Goal: Task Accomplishment & Management: Use online tool/utility

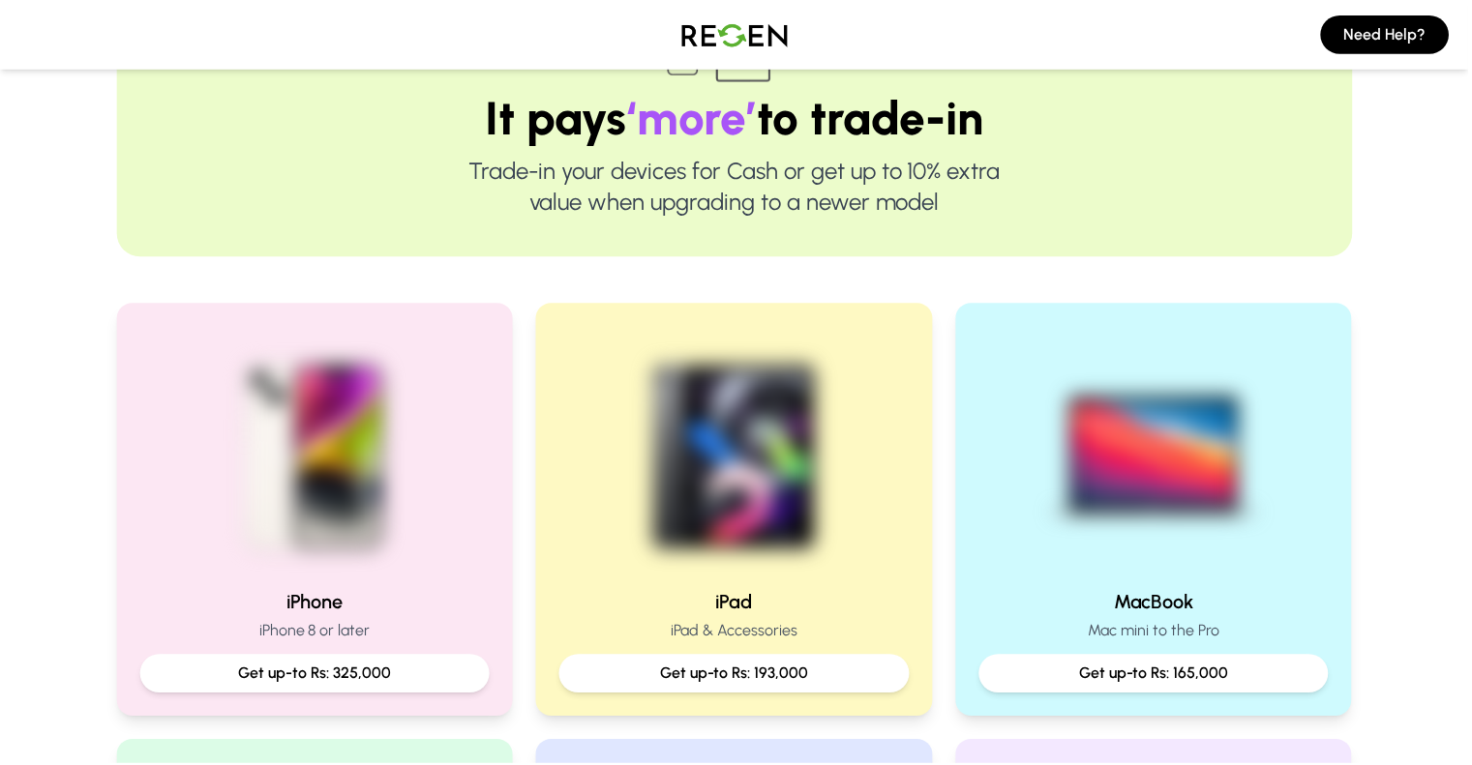
click at [385, 343] on div at bounding box center [315, 451] width 351 height 248
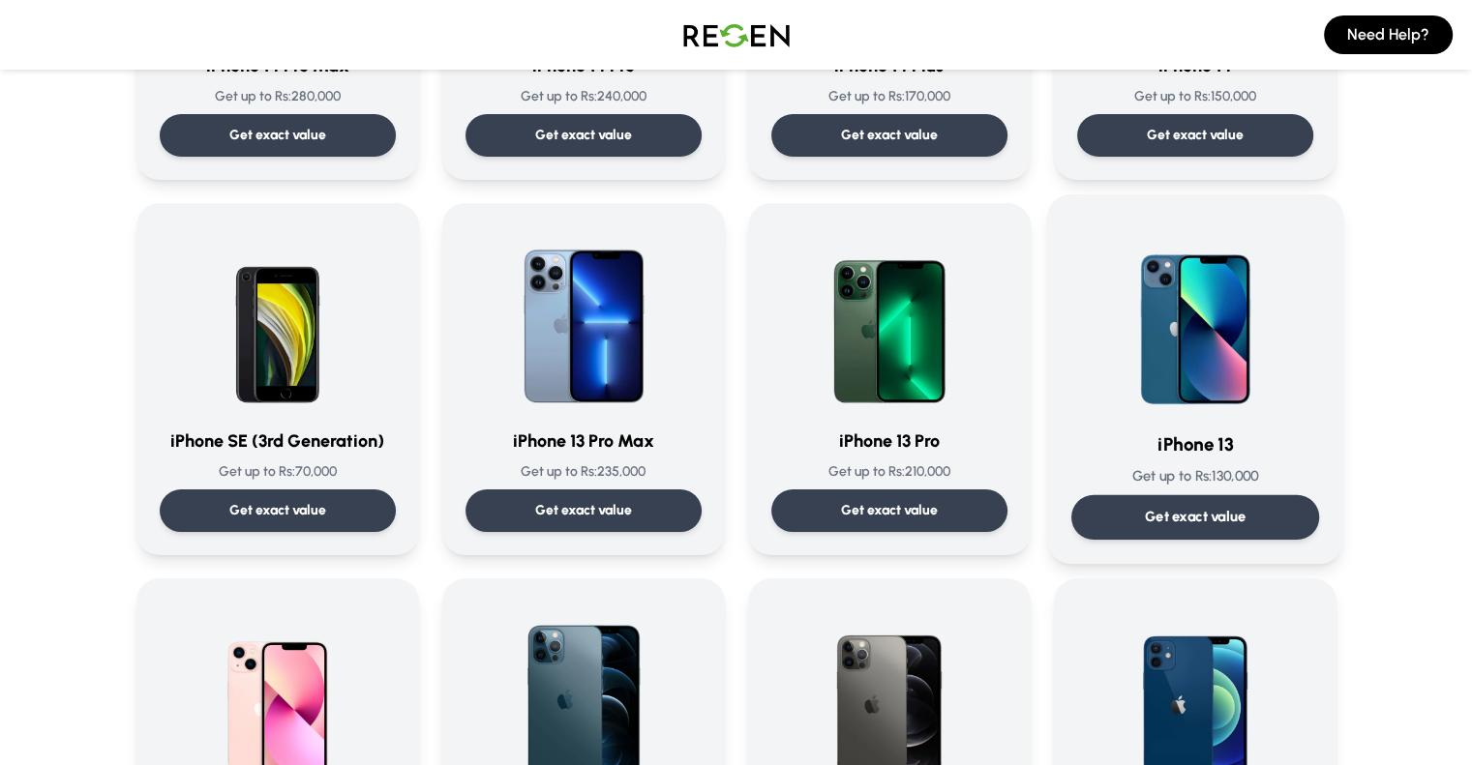
scroll to position [777, 0]
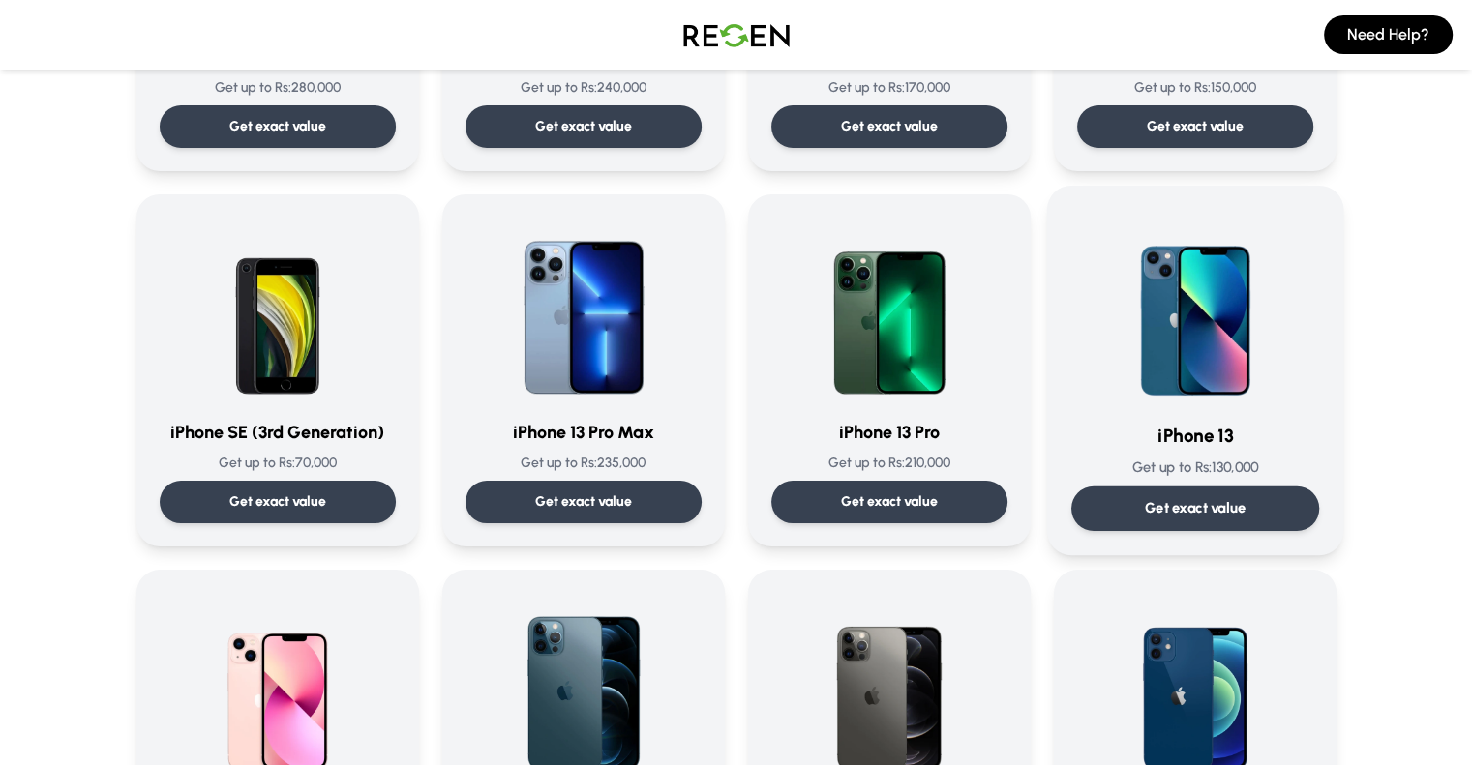
click at [1169, 506] on p "Get exact value" at bounding box center [1195, 508] width 102 height 20
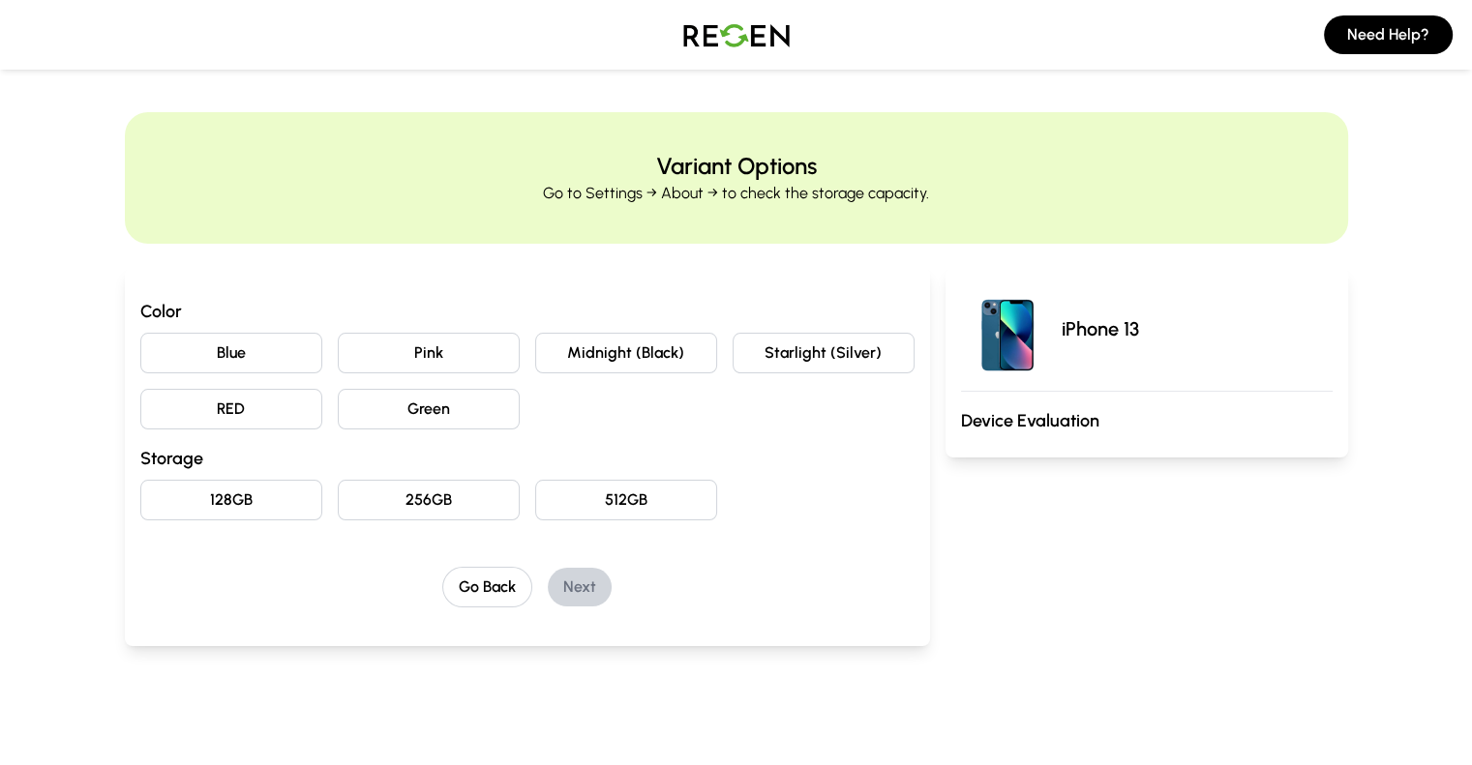
click at [140, 353] on button "Blue" at bounding box center [231, 353] width 182 height 41
click at [419, 505] on button "256GB" at bounding box center [429, 500] width 182 height 41
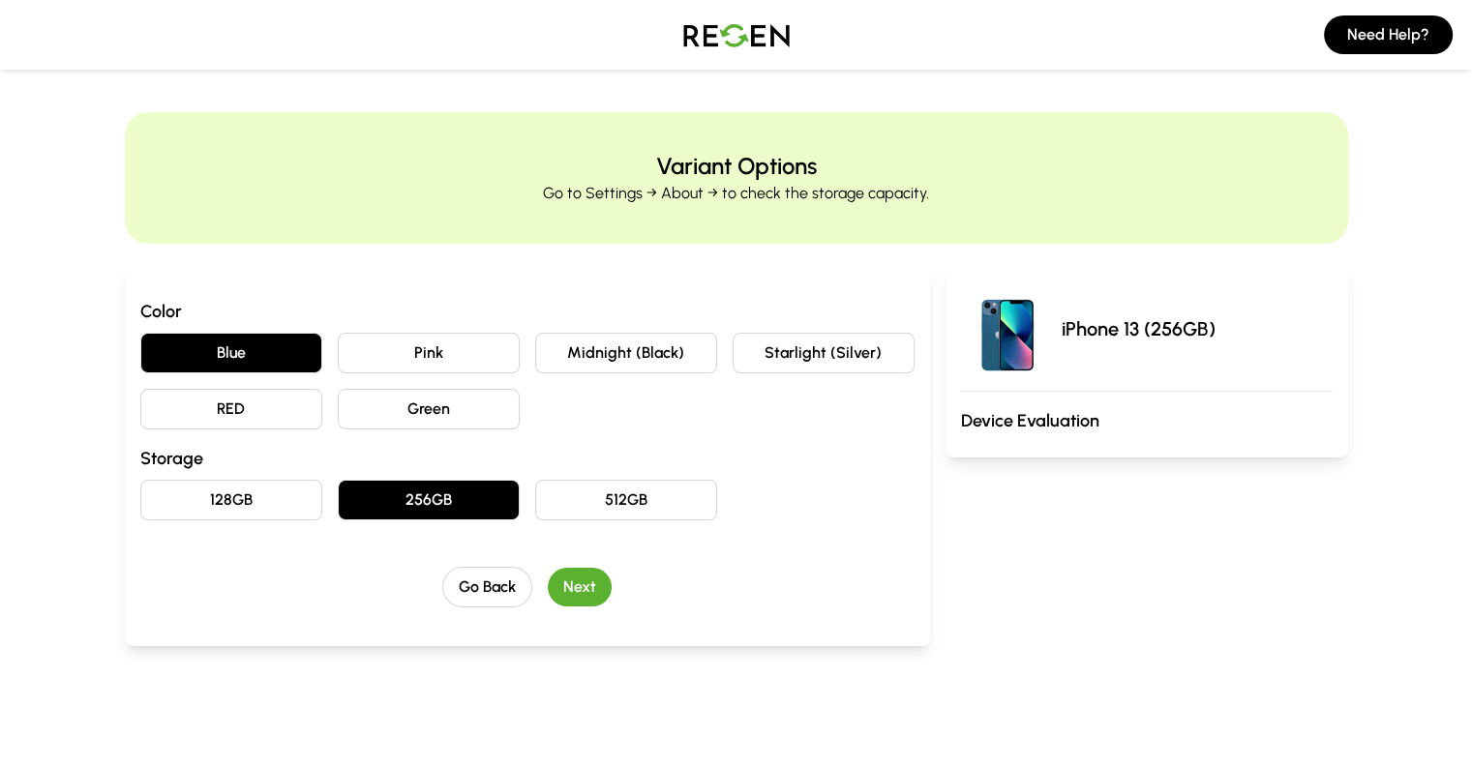
click at [556, 595] on button "Next" at bounding box center [580, 587] width 64 height 39
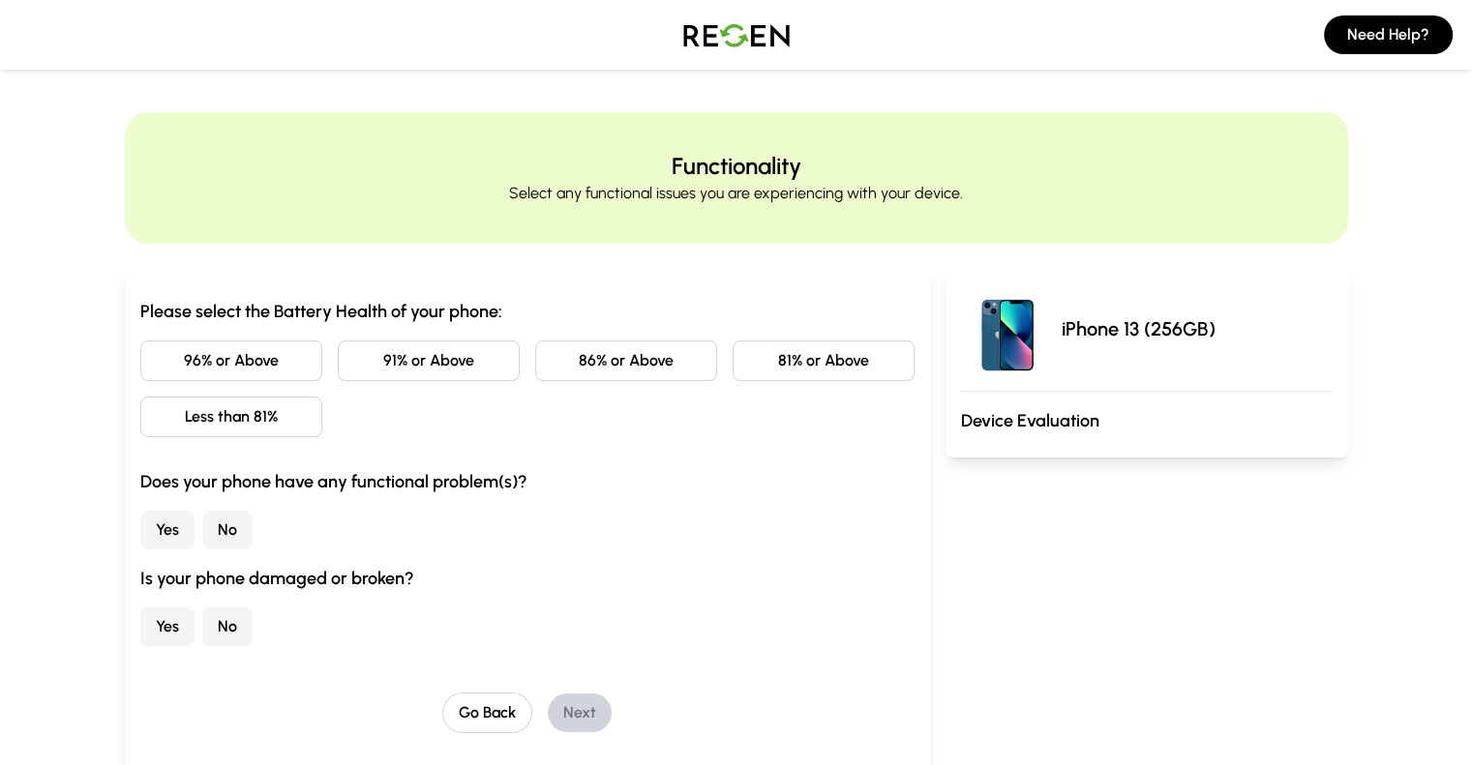
click at [374, 359] on button "91% or Above" at bounding box center [429, 361] width 182 height 41
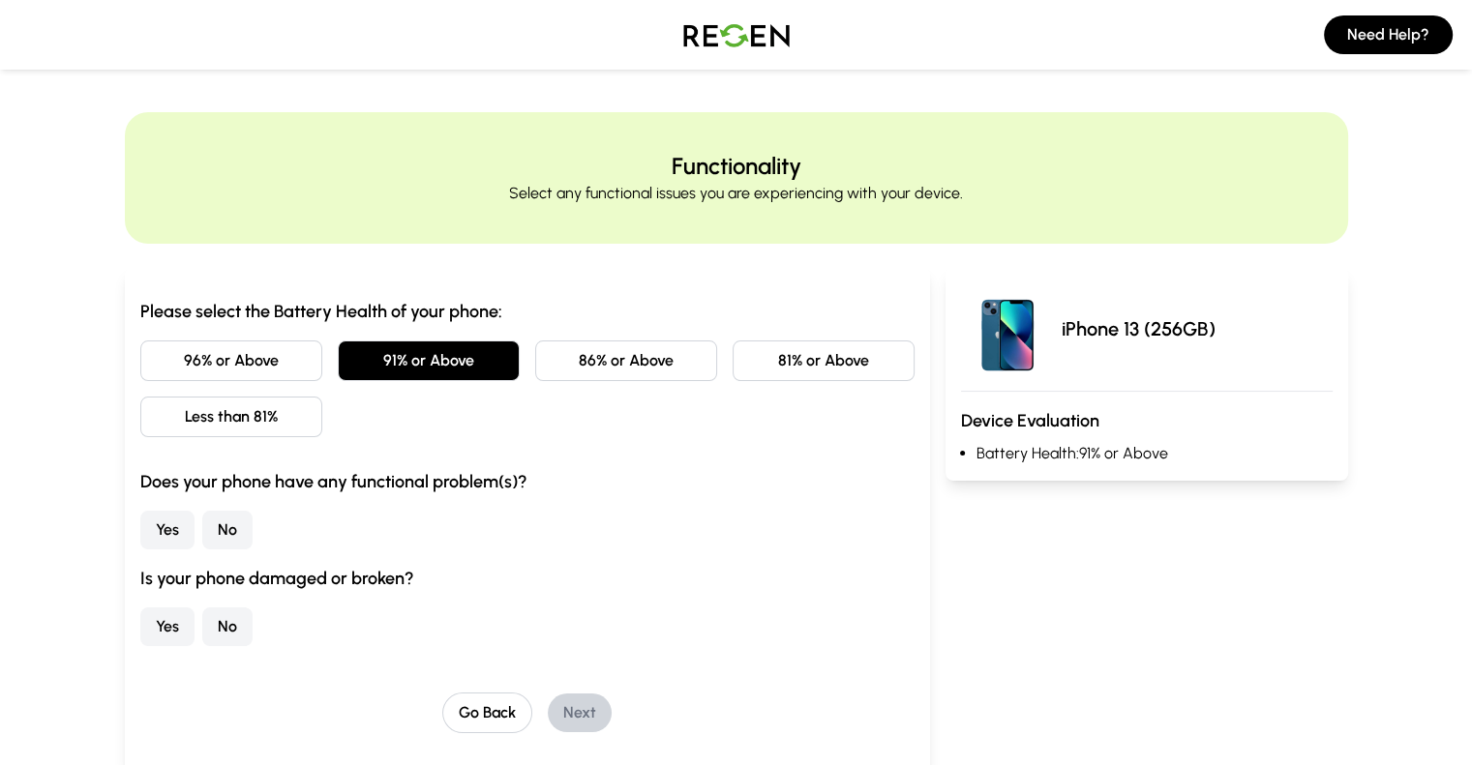
click at [202, 534] on button "No" at bounding box center [227, 530] width 50 height 39
click at [202, 616] on button "No" at bounding box center [227, 627] width 50 height 39
click at [548, 708] on button "Next" at bounding box center [580, 713] width 64 height 39
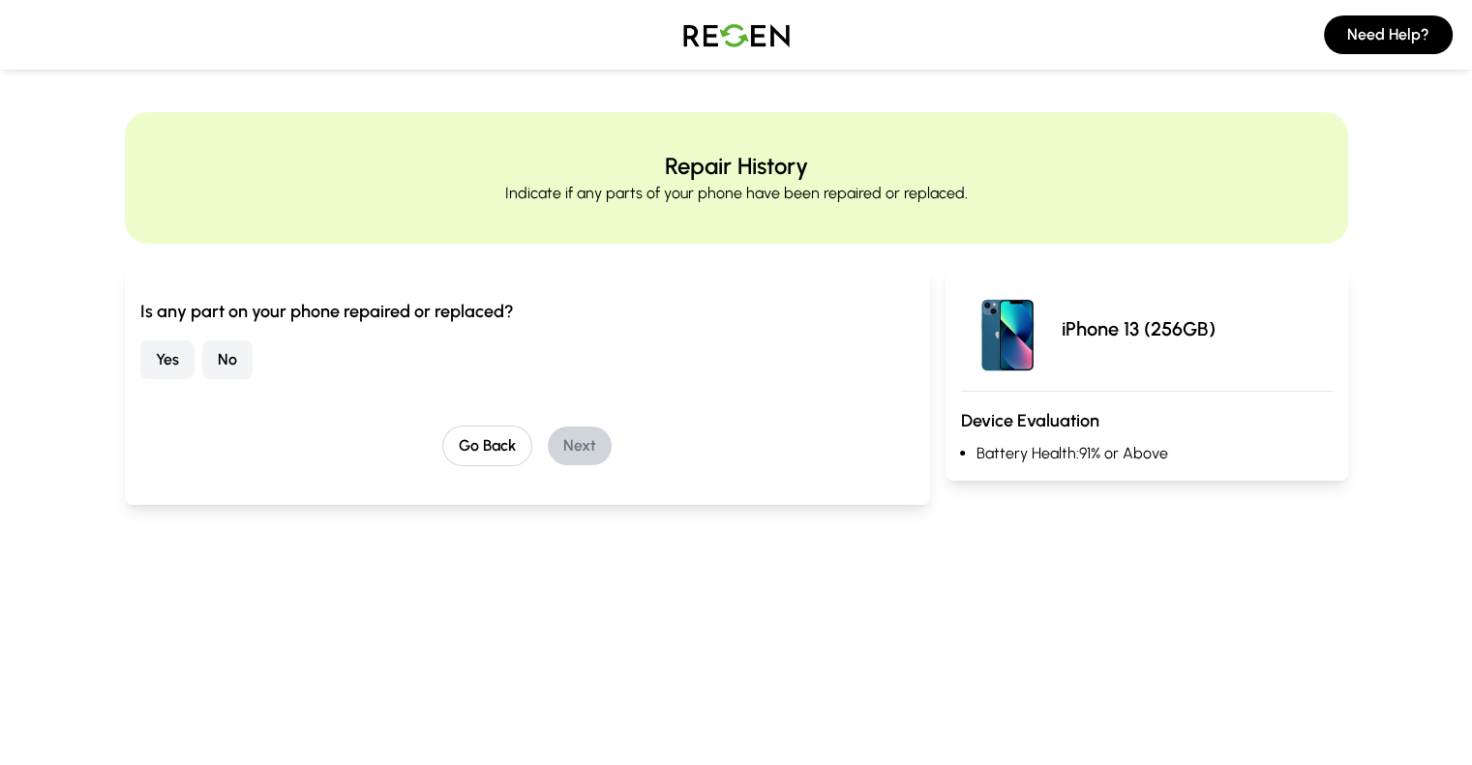
click at [140, 355] on button "Yes" at bounding box center [167, 360] width 54 height 39
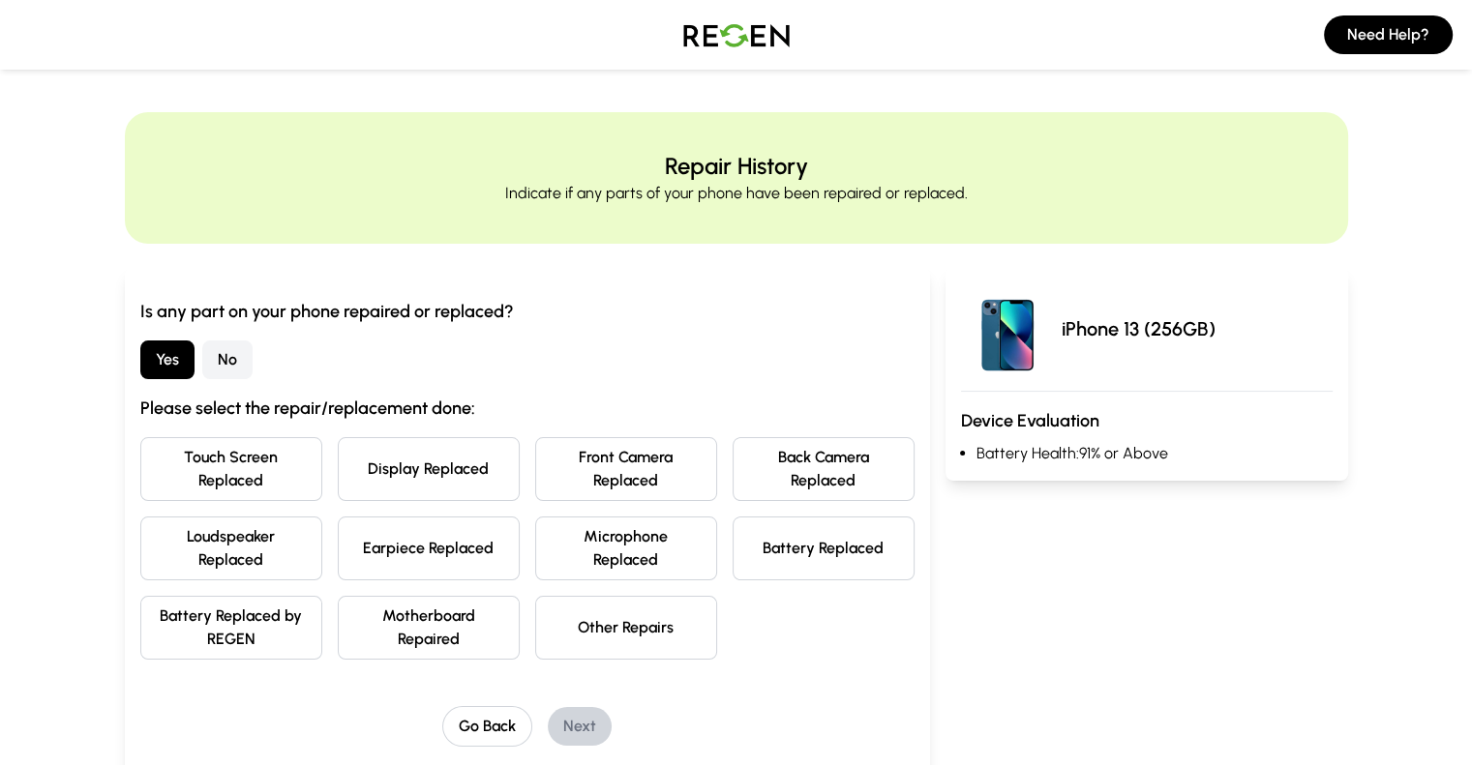
click at [809, 517] on button "Battery Replaced" at bounding box center [823, 549] width 182 height 64
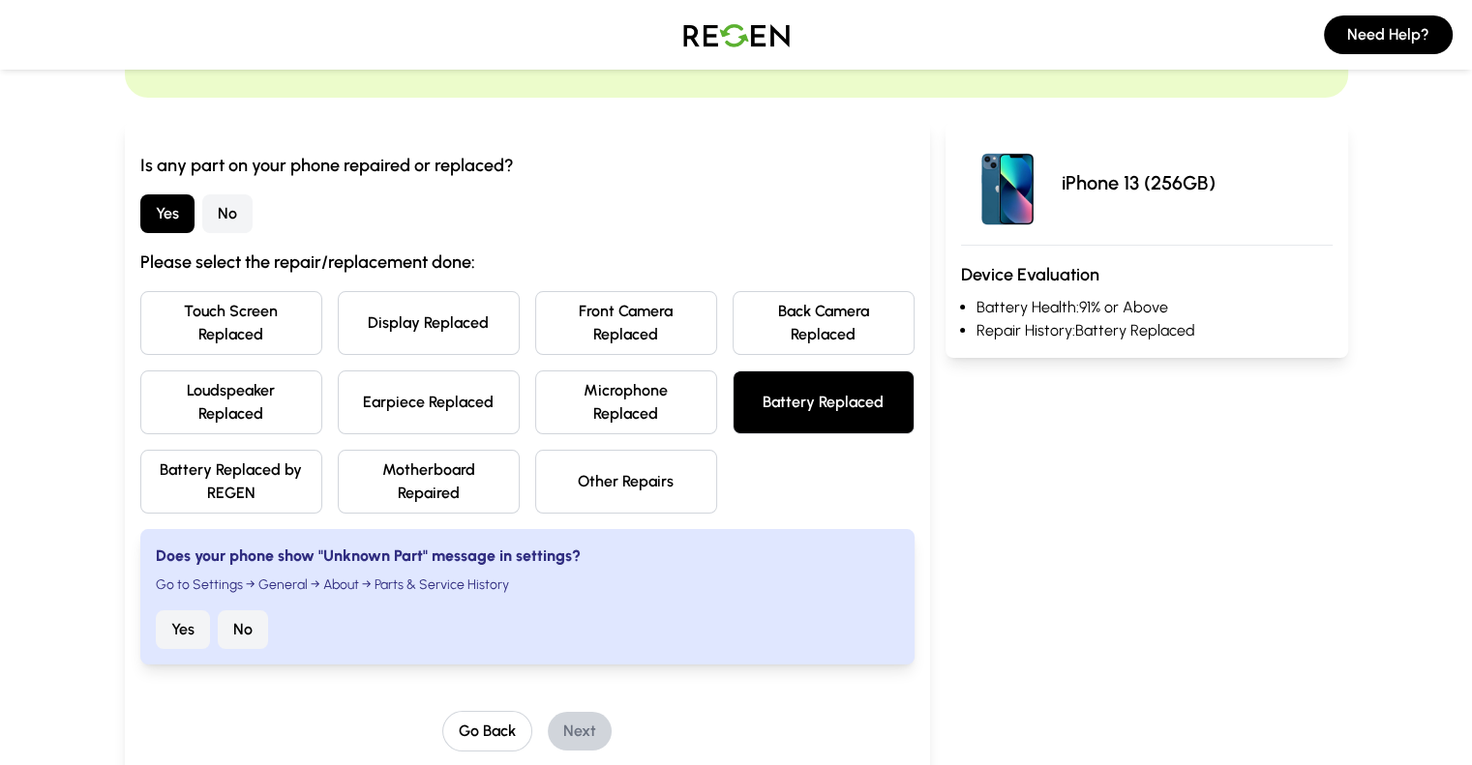
scroll to position [147, 0]
click at [218, 610] on button "No" at bounding box center [243, 629] width 50 height 39
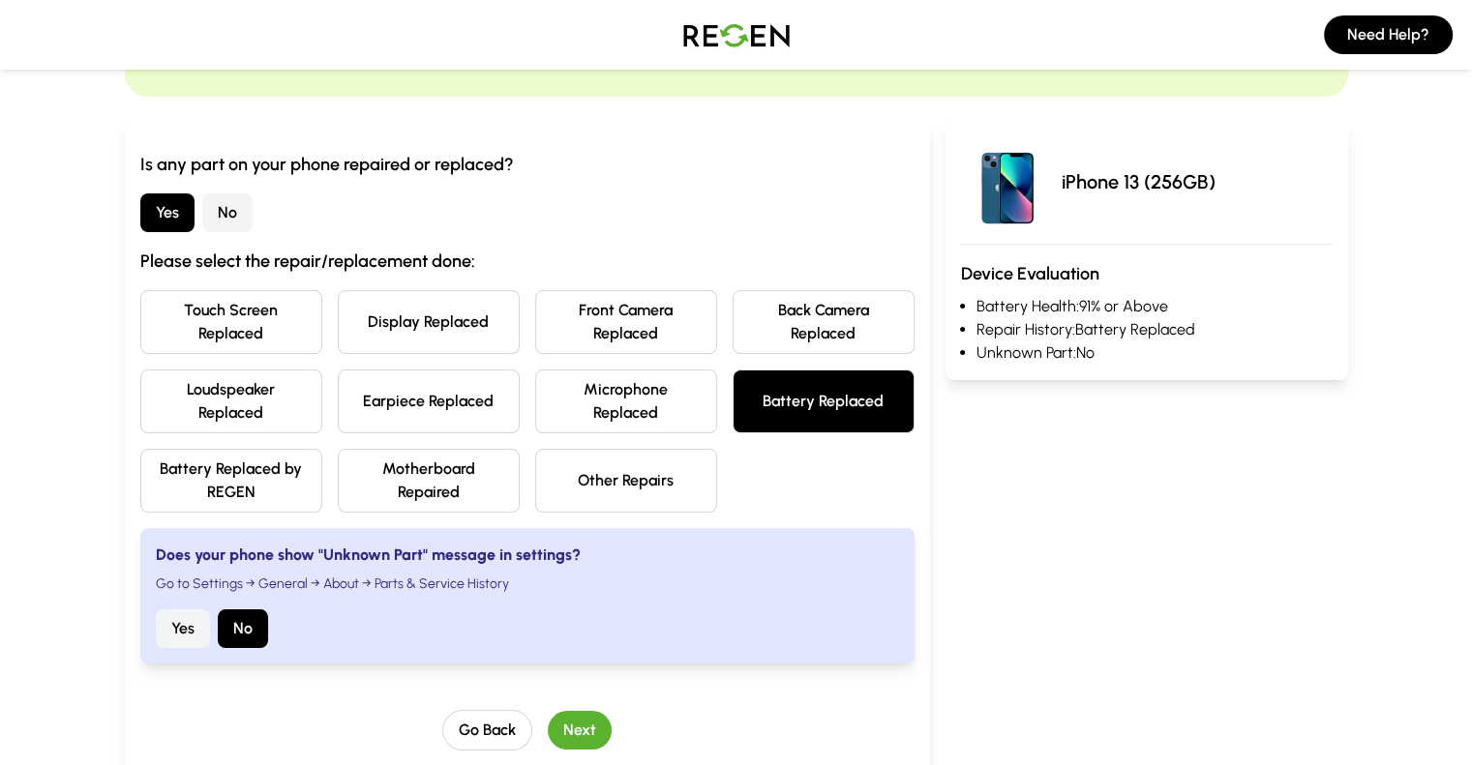
click at [548, 711] on button "Next" at bounding box center [580, 730] width 64 height 39
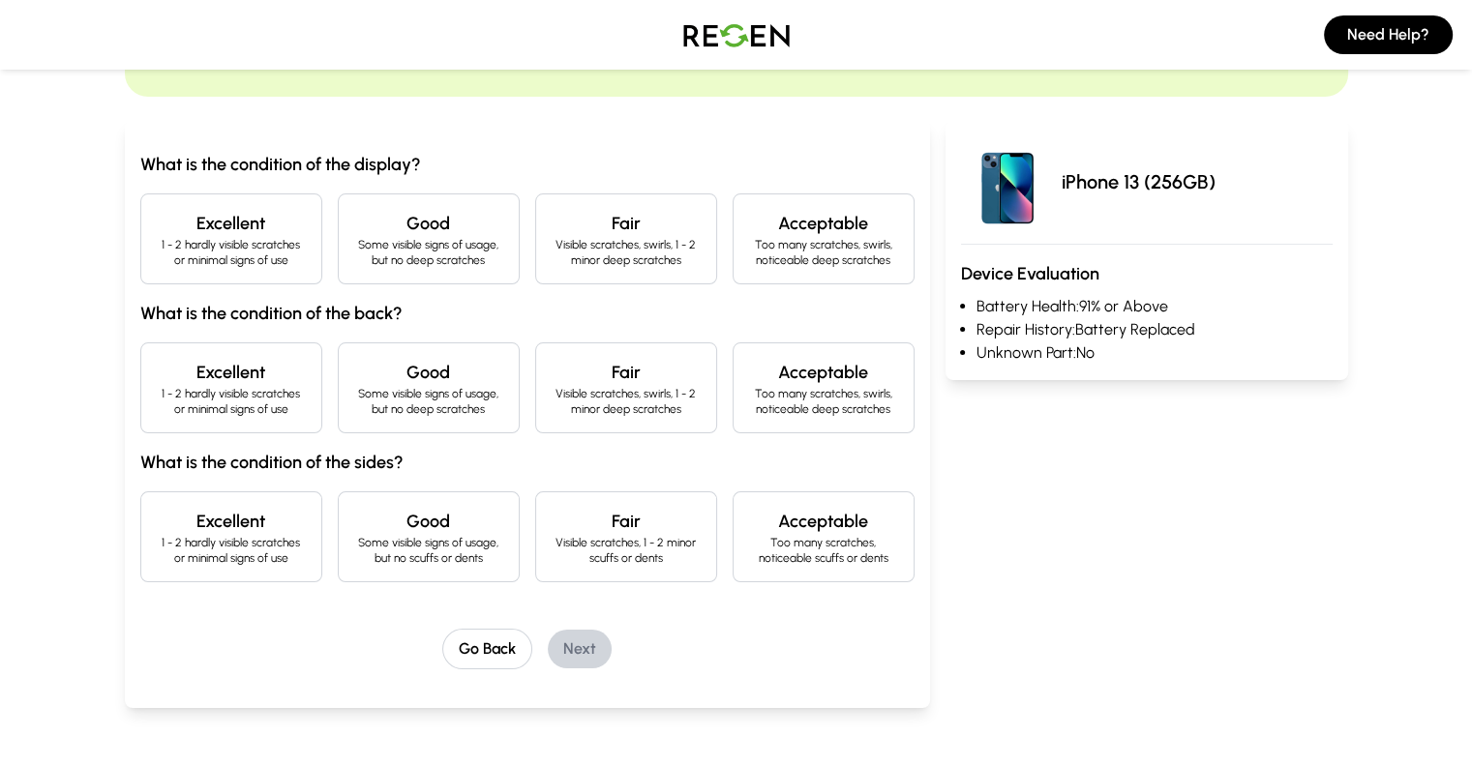
click at [361, 229] on h4 "Good" at bounding box center [428, 223] width 149 height 27
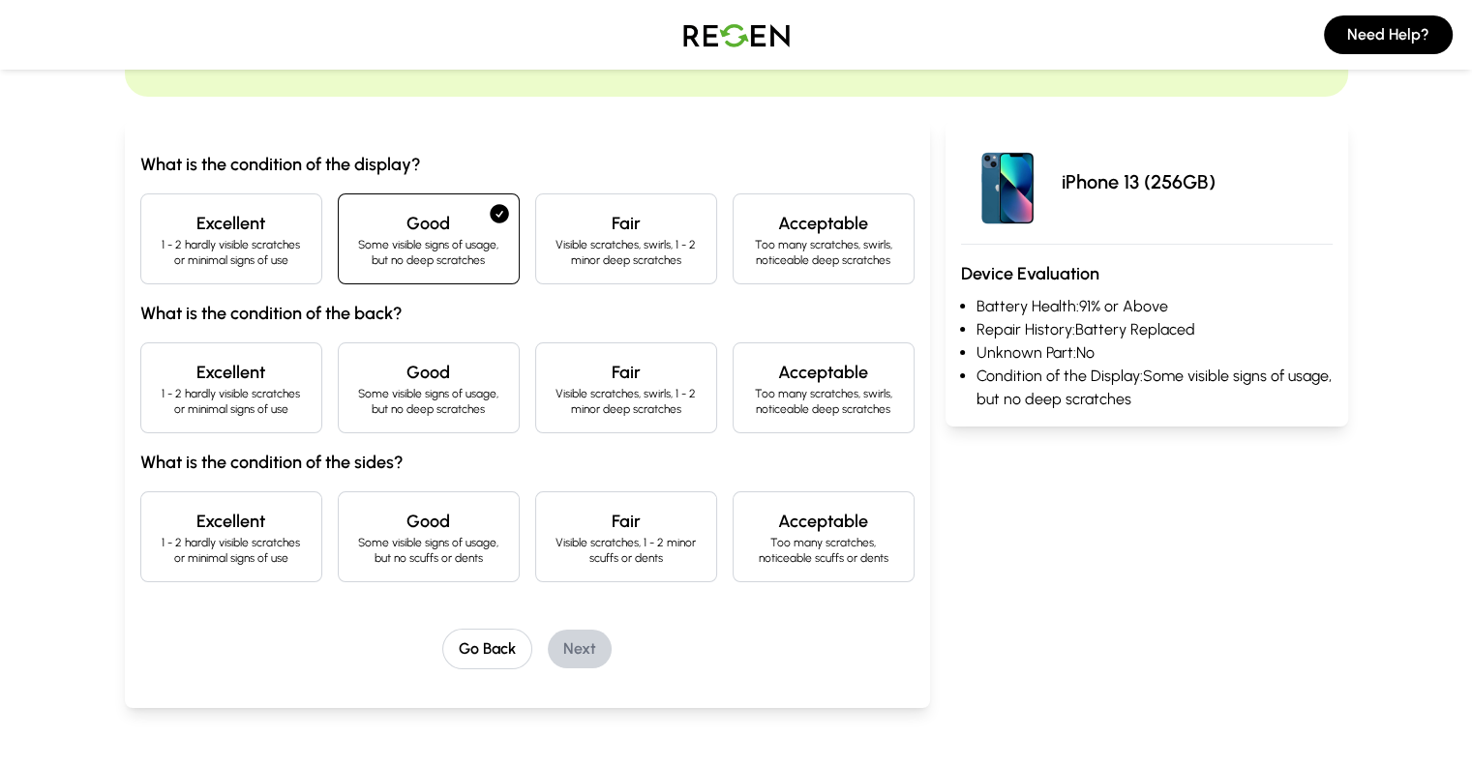
click at [182, 226] on h4 "Excellent" at bounding box center [231, 223] width 149 height 27
click at [174, 376] on h4 "Excellent" at bounding box center [231, 372] width 149 height 27
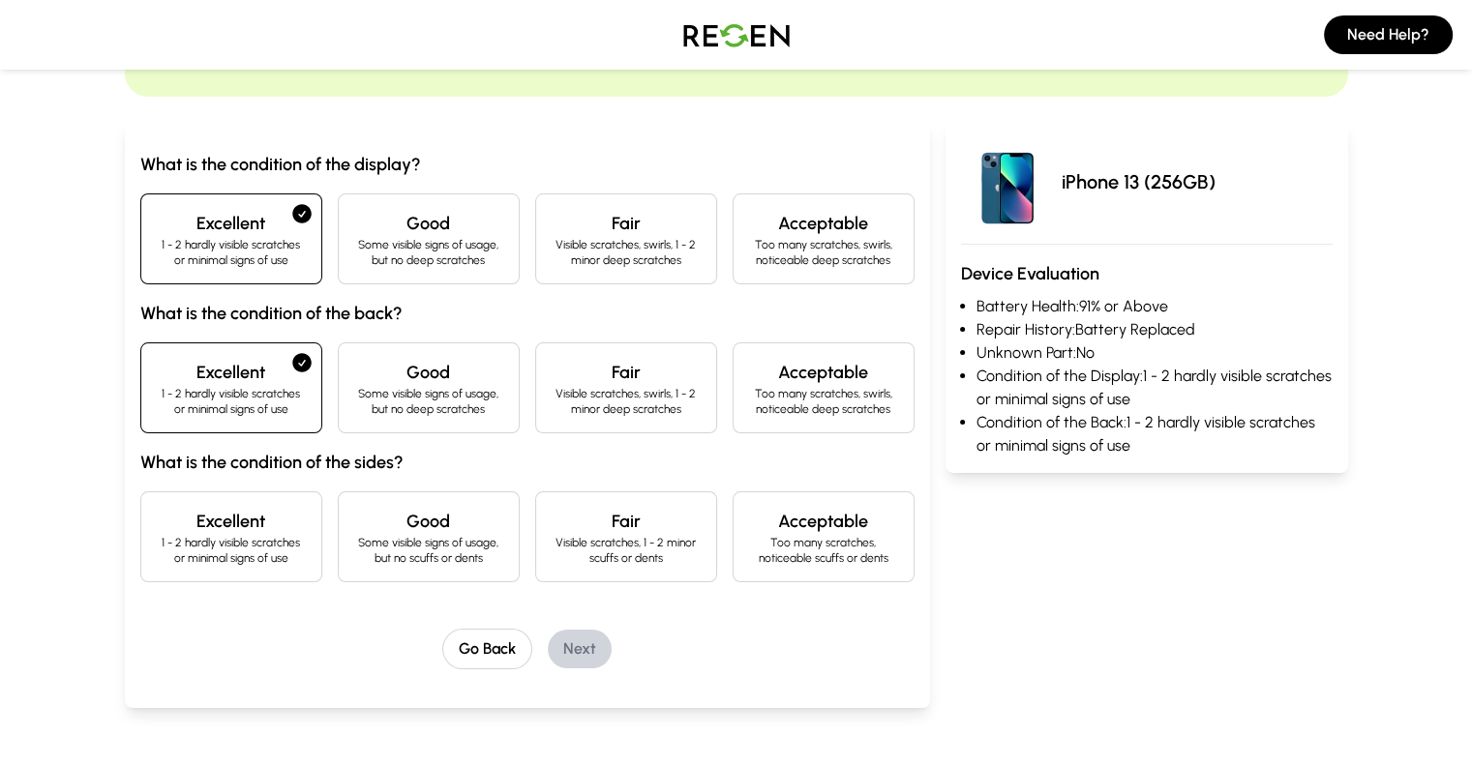
click at [168, 509] on h4 "Excellent" at bounding box center [231, 521] width 149 height 27
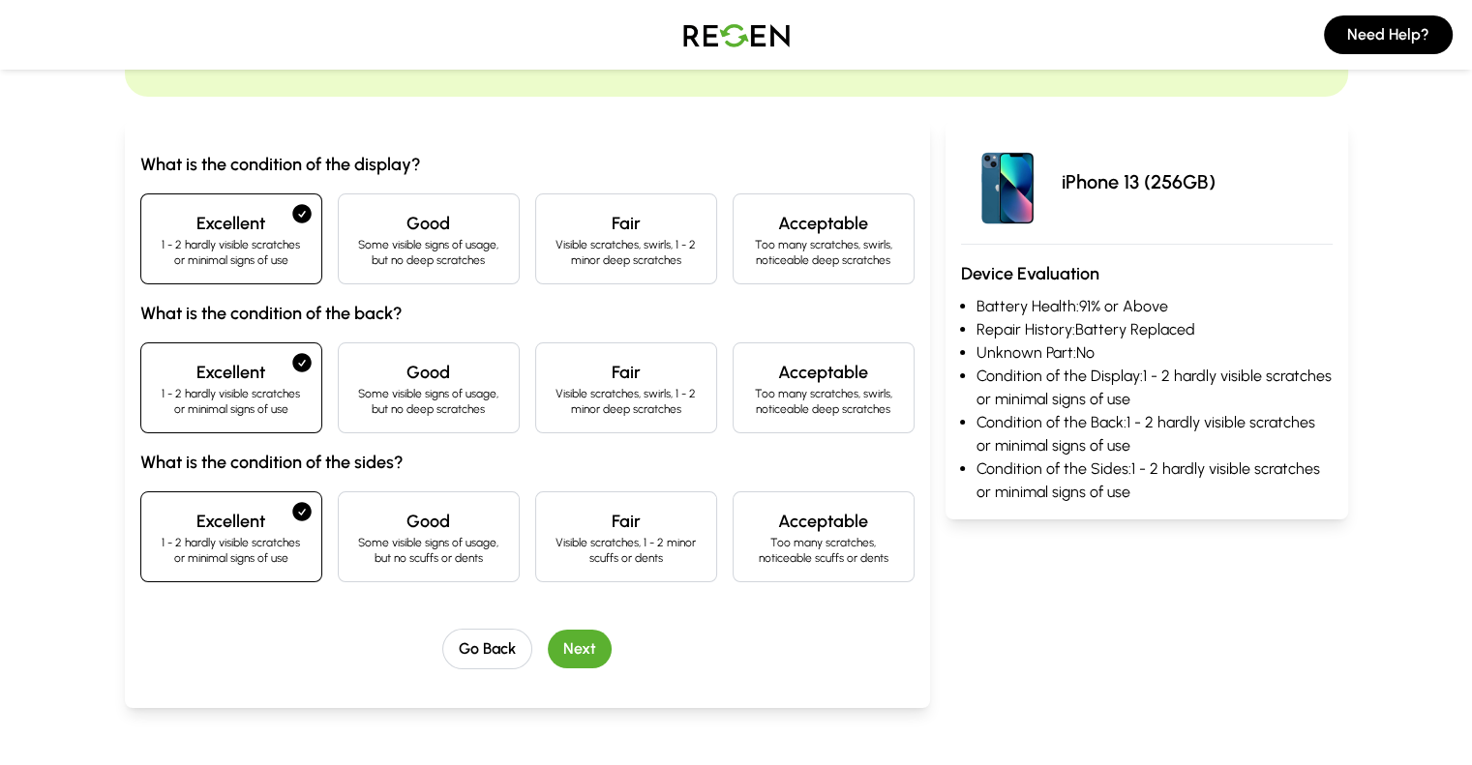
click at [548, 641] on button "Next" at bounding box center [580, 649] width 64 height 39
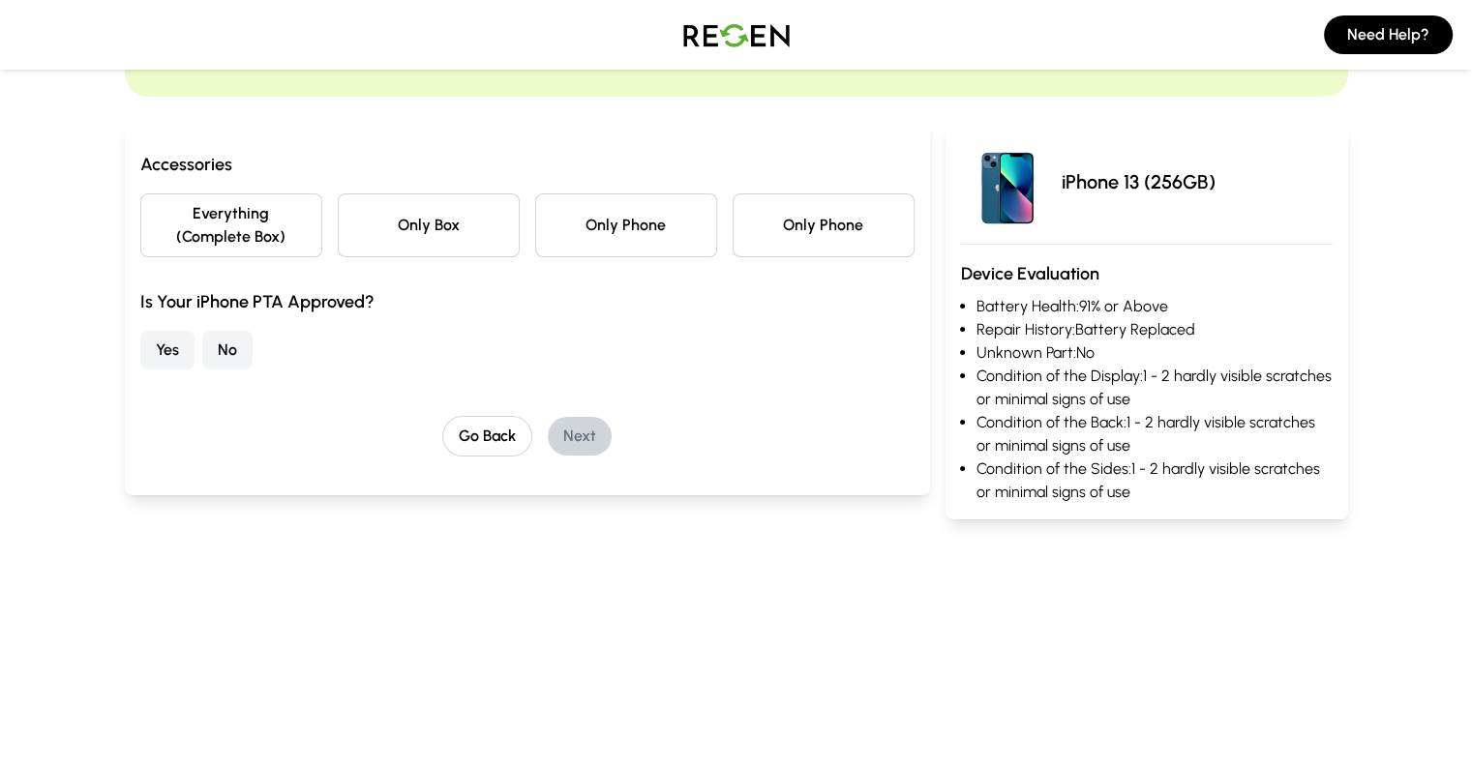
click at [196, 220] on button "Everything (Complete Box)" at bounding box center [231, 226] width 182 height 64
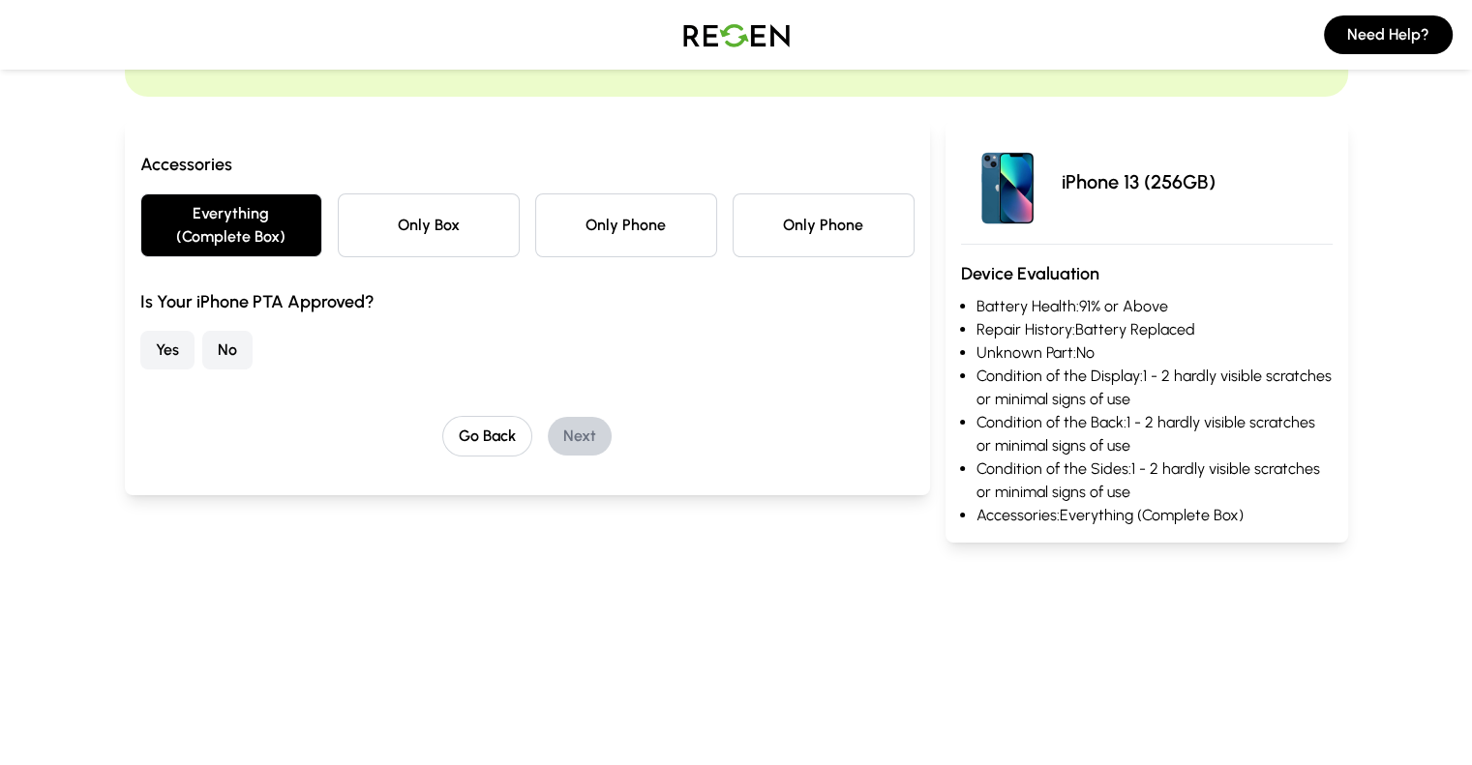
click at [140, 331] on button "Yes" at bounding box center [167, 350] width 54 height 39
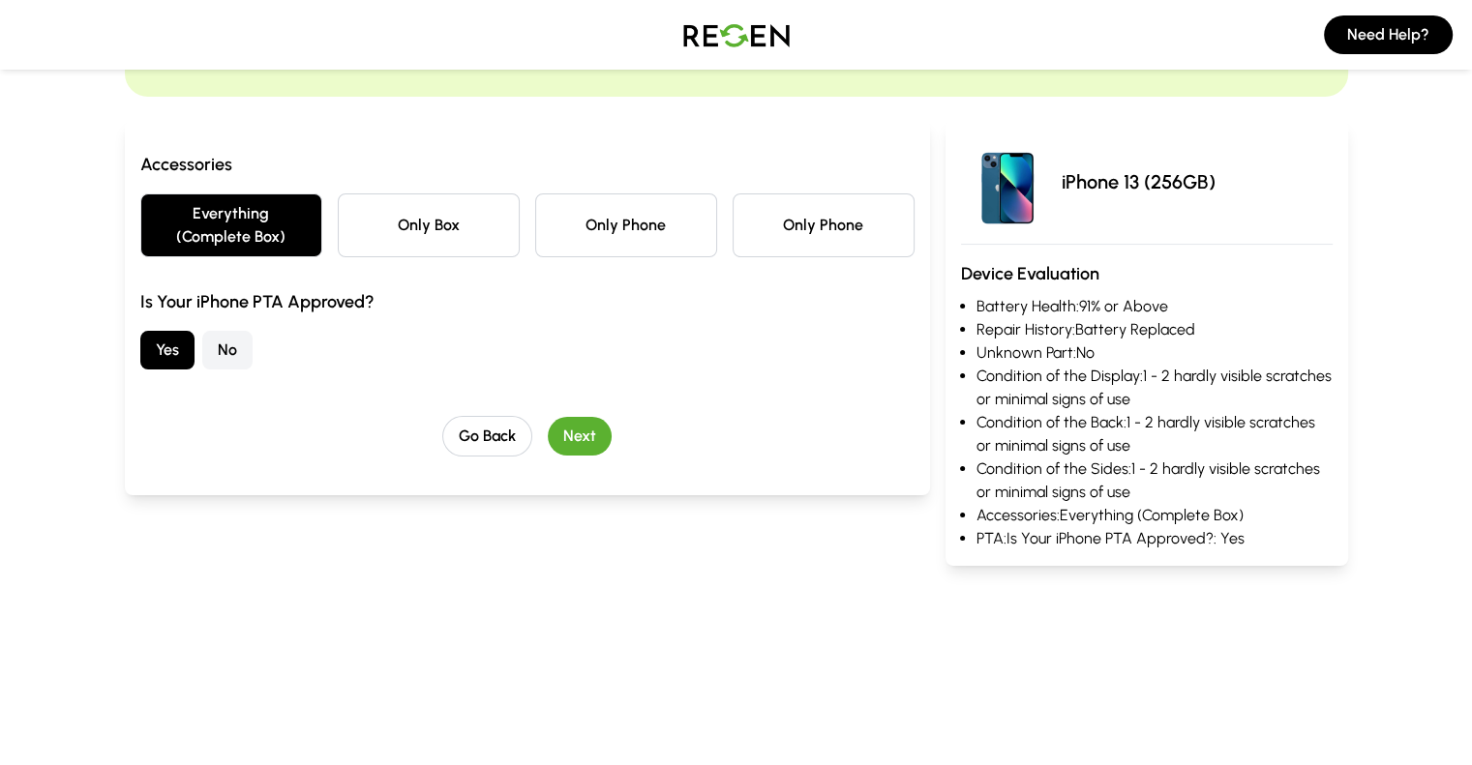
click at [548, 417] on button "Next" at bounding box center [580, 436] width 64 height 39
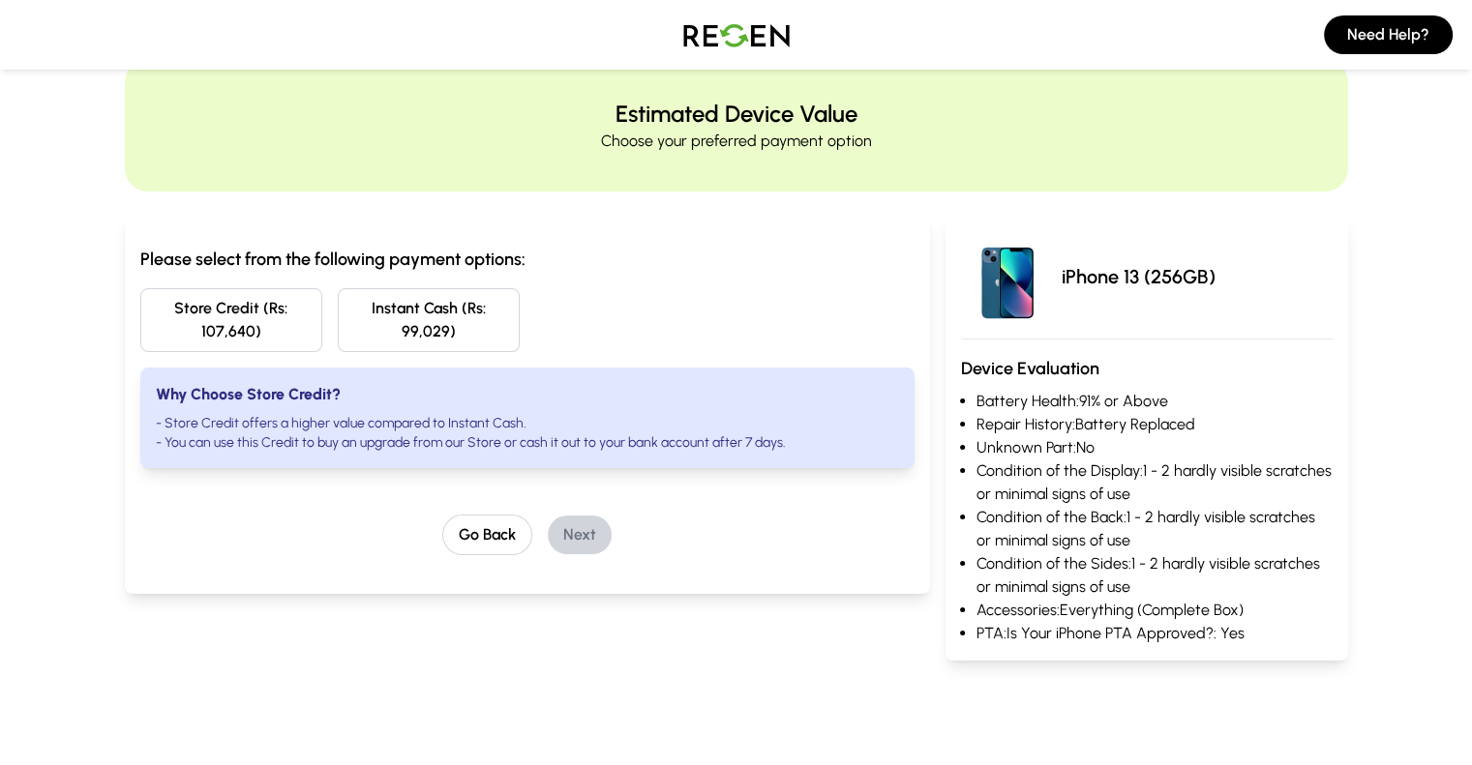
scroll to position [50, 0]
